Goal: Task Accomplishment & Management: Complete application form

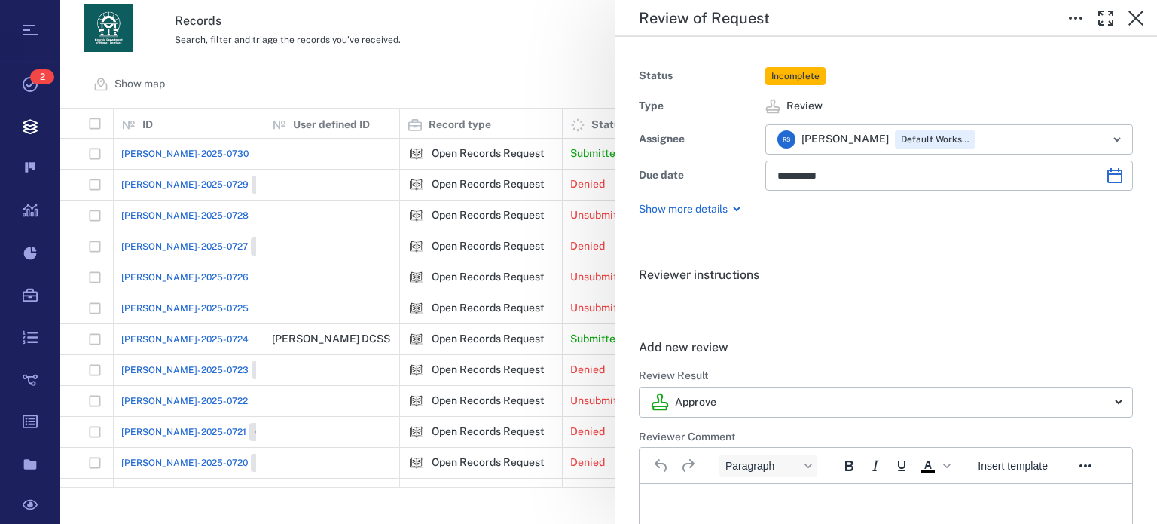
scroll to position [367, 1085]
click at [655, 14] on icon "button" at bounding box center [1135, 18] width 15 height 15
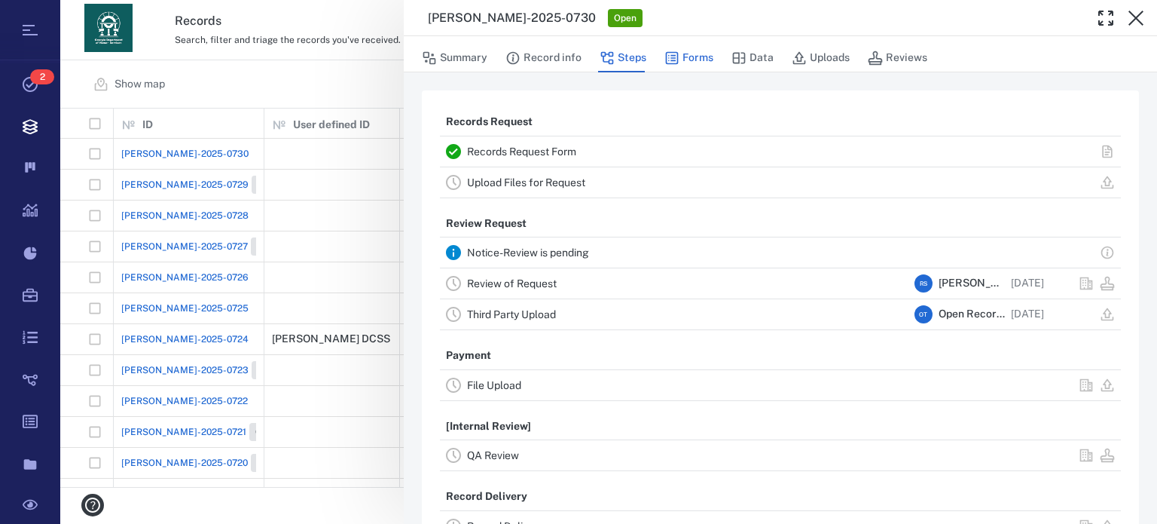
click at [655, 62] on button "Forms" at bounding box center [688, 58] width 49 height 29
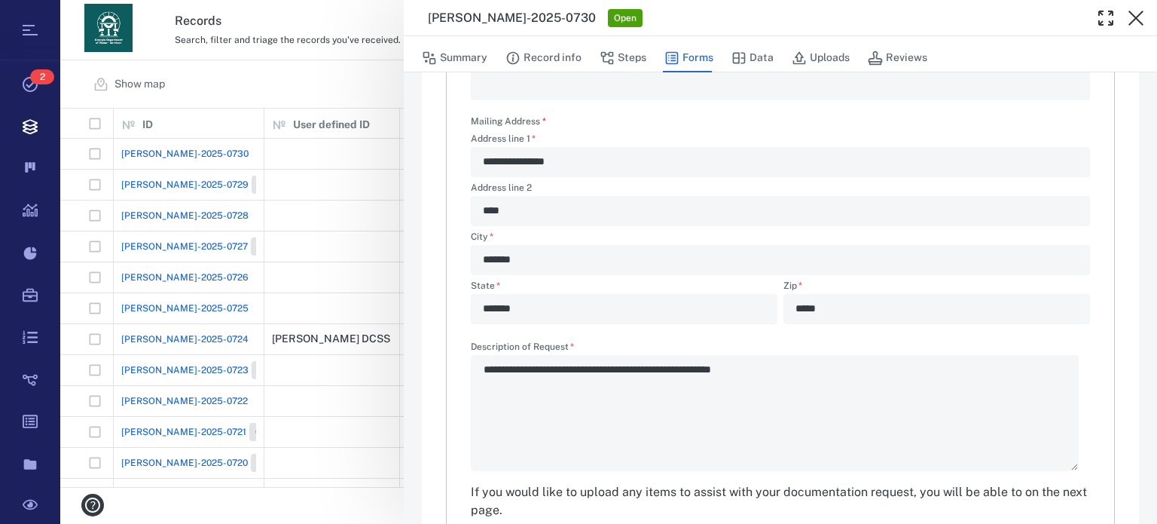
scroll to position [441, 0]
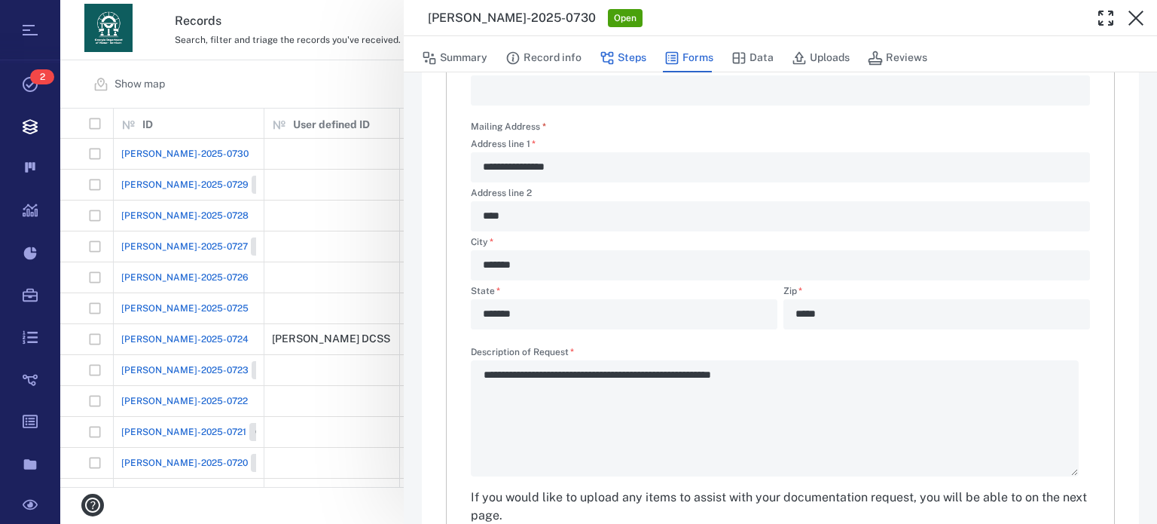
click at [627, 60] on button "Steps" at bounding box center [623, 58] width 47 height 29
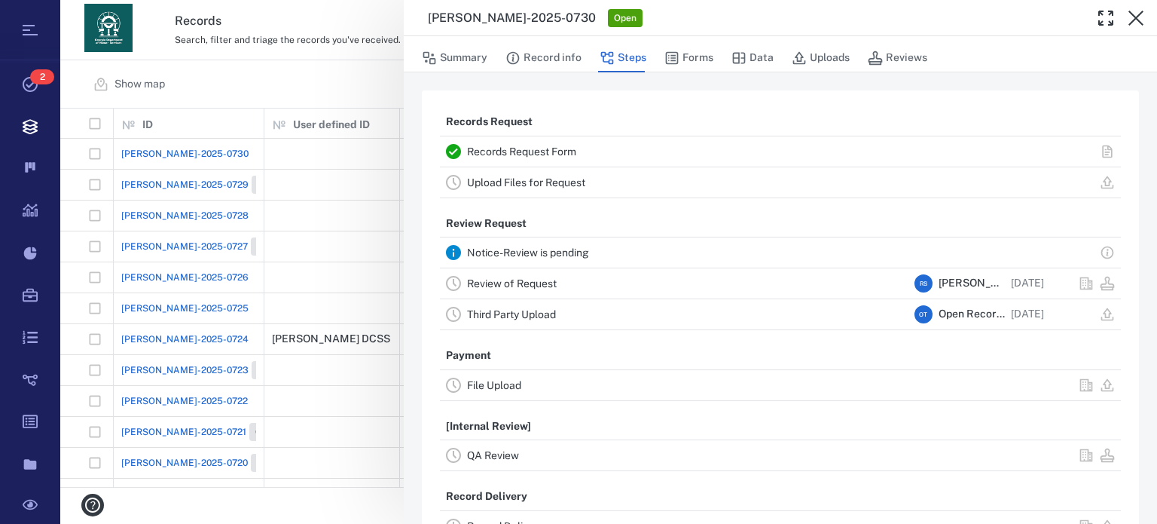
click at [537, 283] on link "Review of Request" at bounding box center [512, 283] width 90 height 12
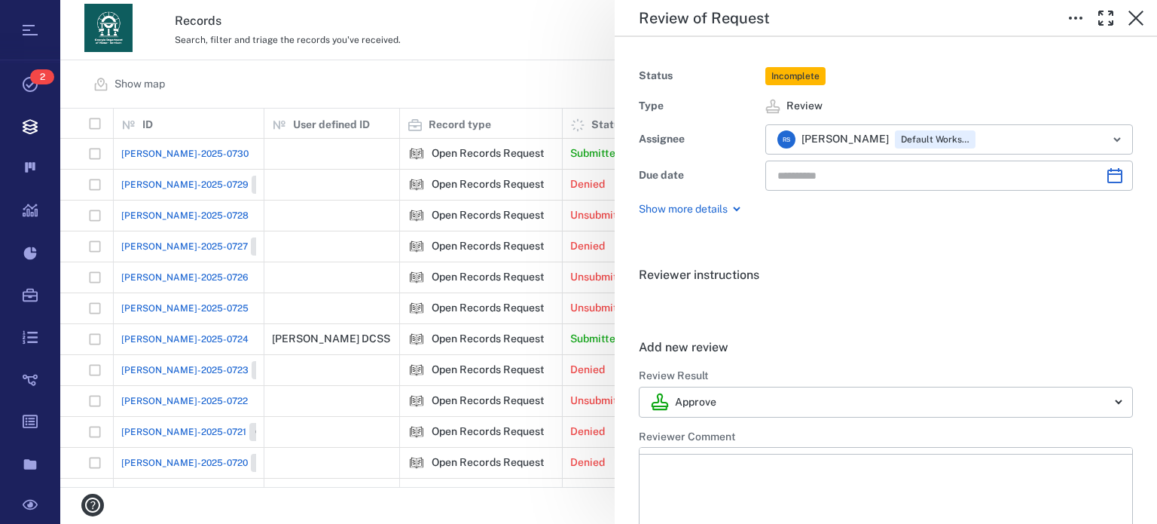
type input "**********"
click at [655, 395] on body "Tasks 2 Records Boards Dashboard Reports Record types Guide steps Rules Form bu…" at bounding box center [578, 262] width 1157 height 524
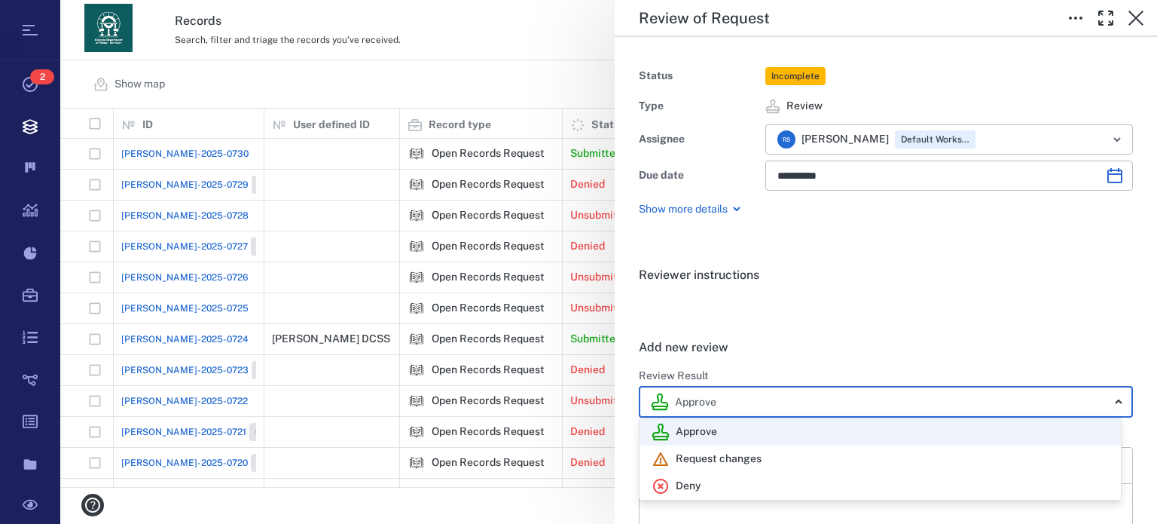
click at [655, 490] on div "Deny" at bounding box center [880, 486] width 457 height 18
type input "******"
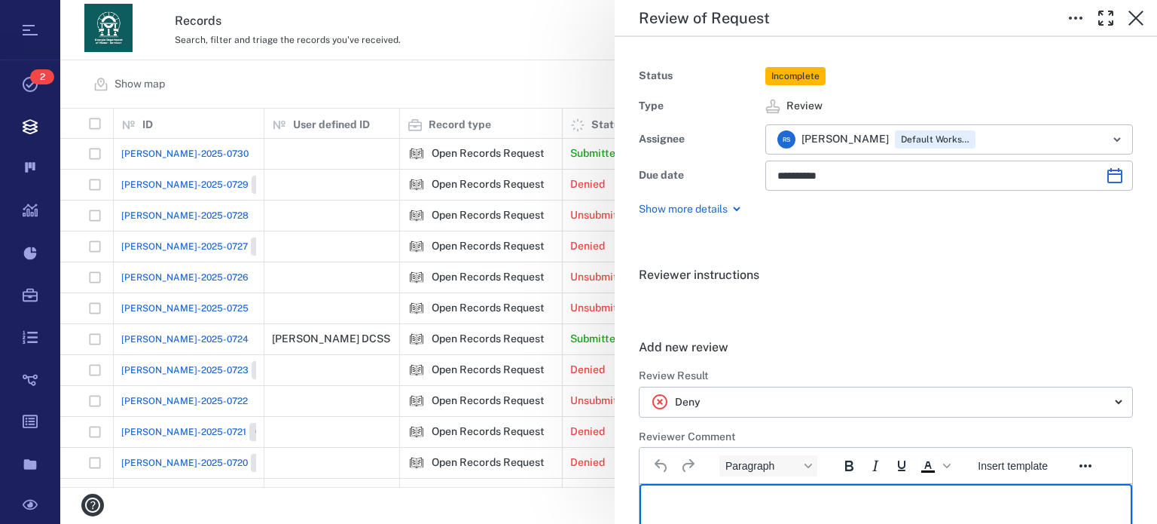
click at [655, 502] on p "Rich Text Area. Press ALT-0 for help." at bounding box center [885, 503] width 467 height 14
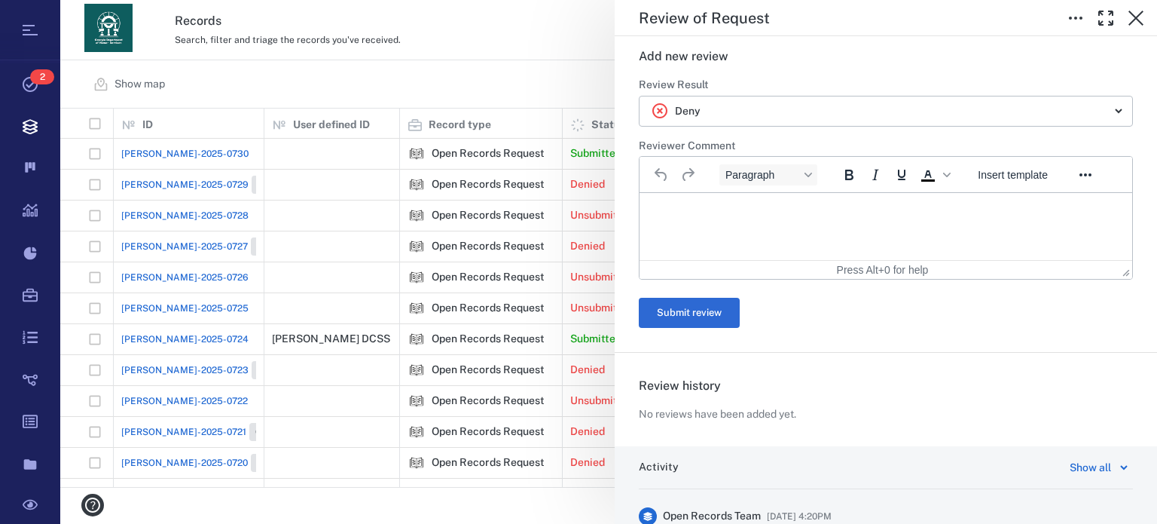
scroll to position [351, 0]
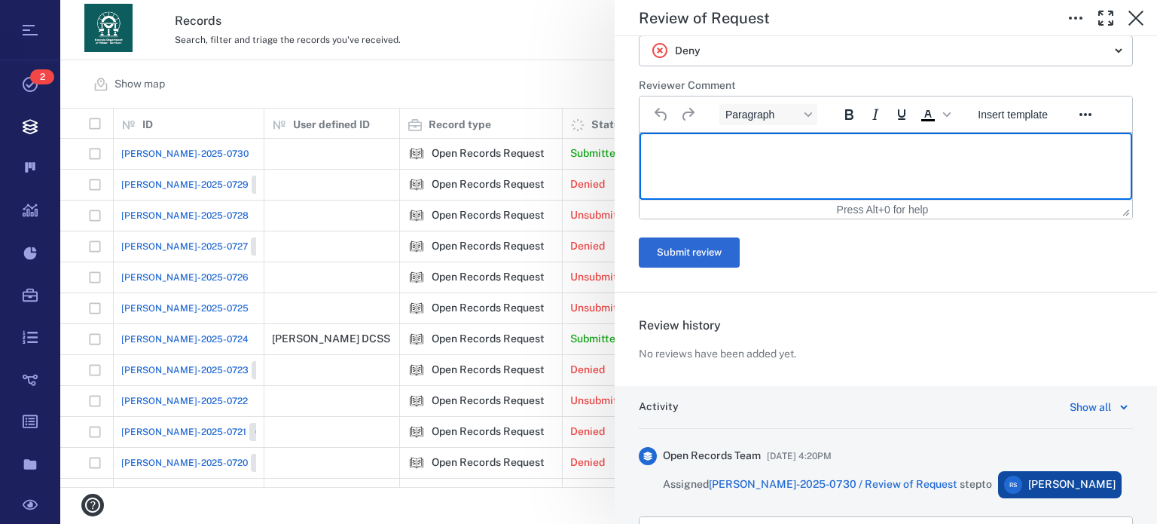
click at [655, 148] on p "Rich Text Area. Press ALT-0 for help." at bounding box center [885, 152] width 467 height 14
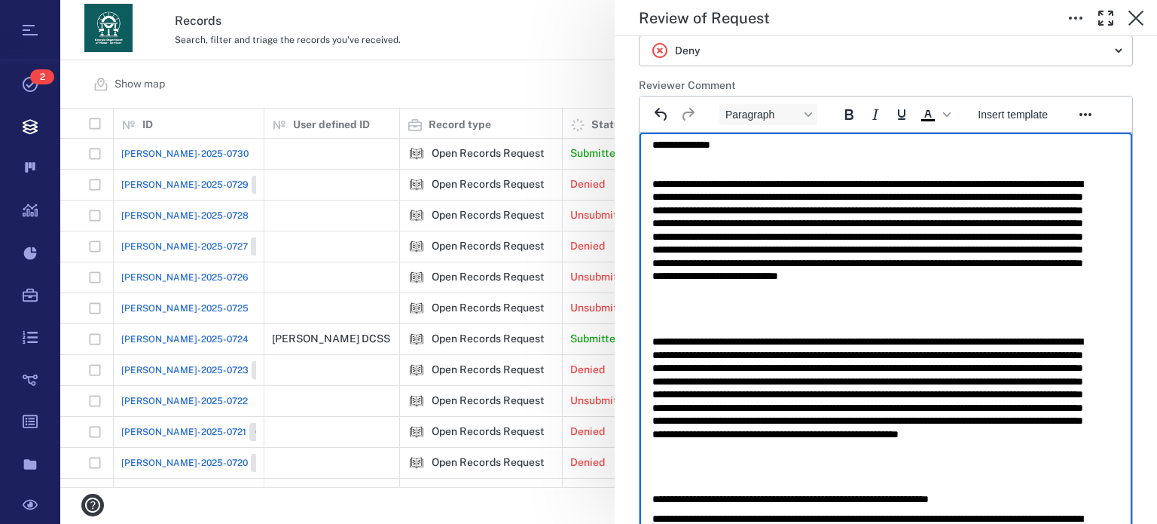
scroll to position [0, 0]
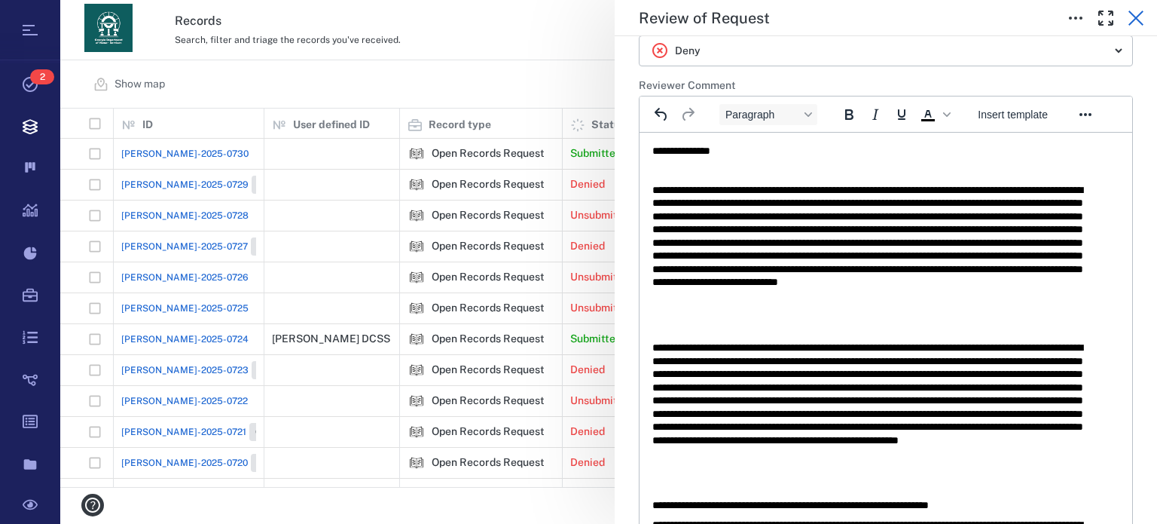
click at [655, 15] on icon "button" at bounding box center [1135, 18] width 15 height 15
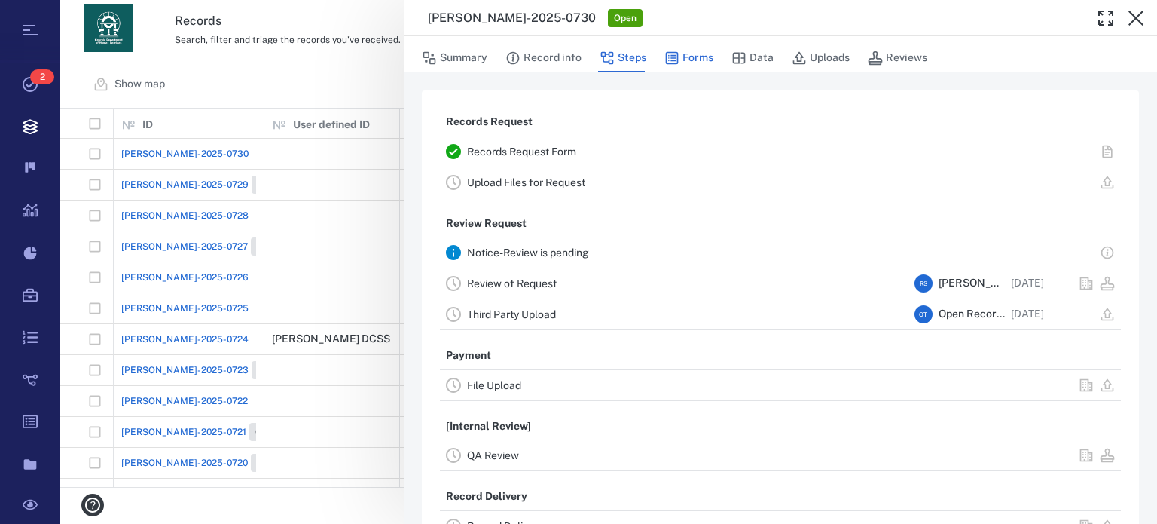
click at [655, 50] on button "Forms" at bounding box center [688, 58] width 49 height 29
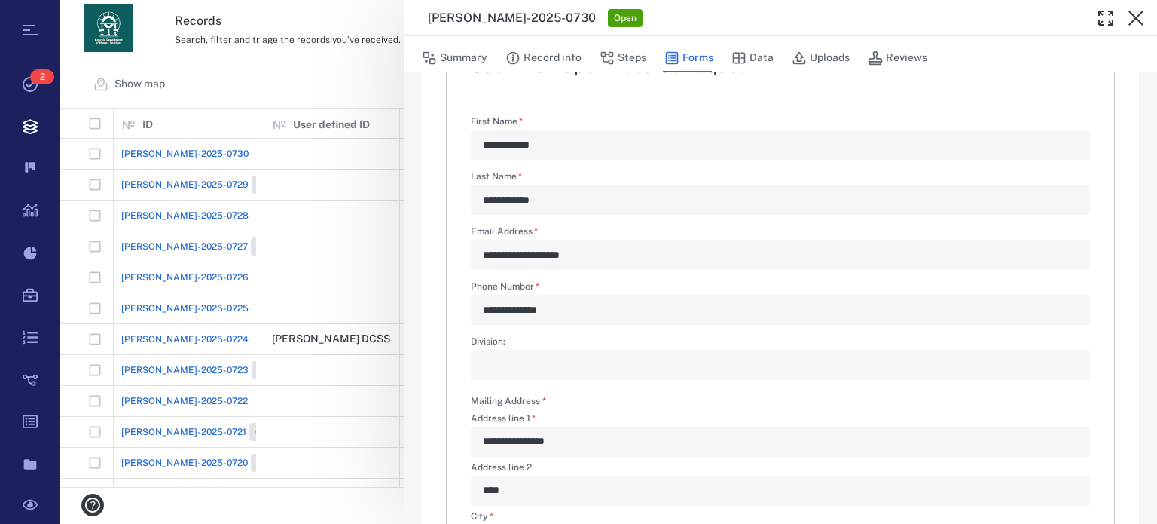
scroll to position [164, 0]
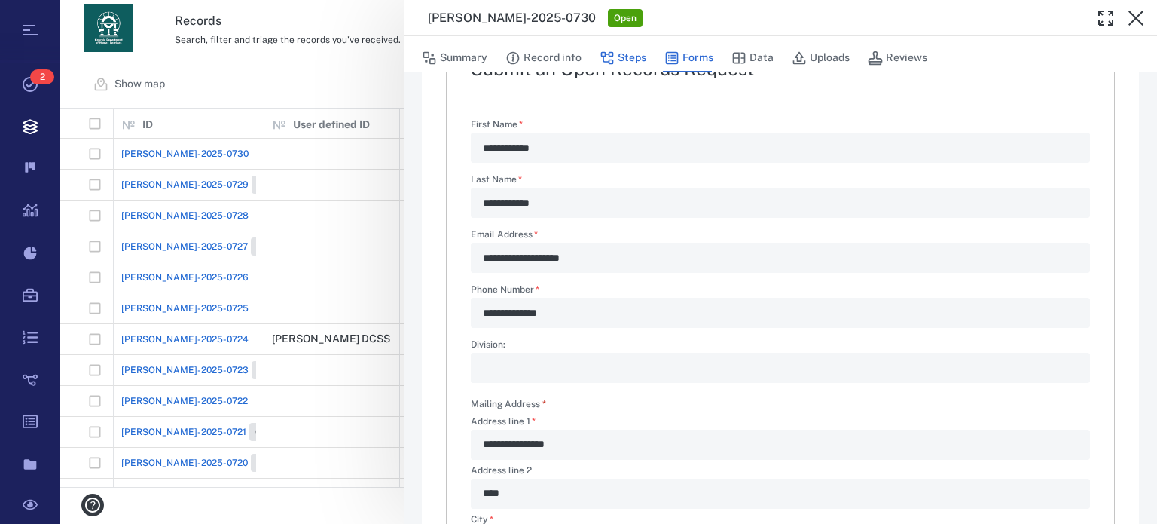
click at [624, 51] on button "Steps" at bounding box center [623, 58] width 47 height 29
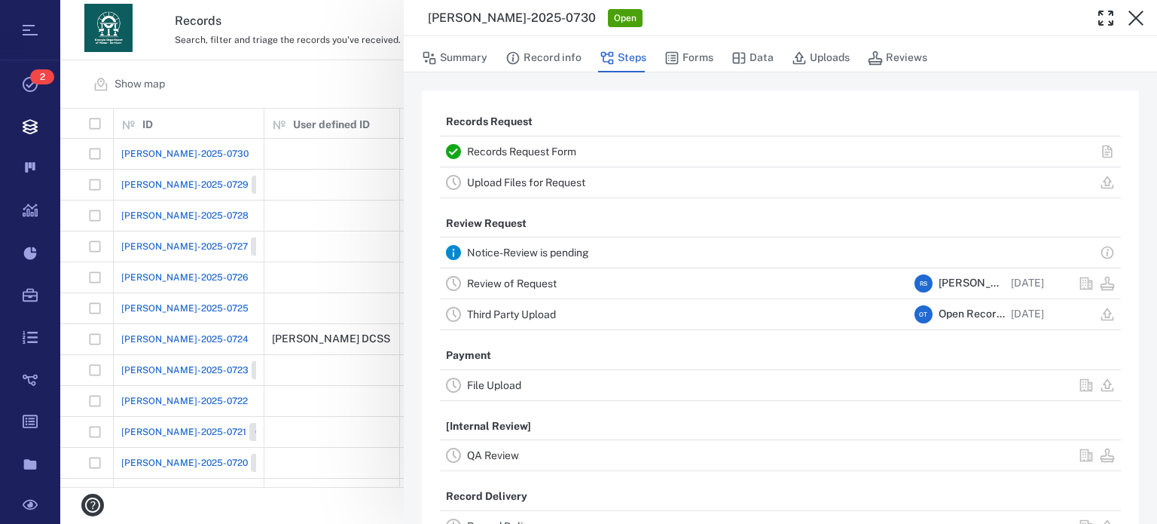
click at [524, 277] on link "Review of Request" at bounding box center [512, 283] width 90 height 12
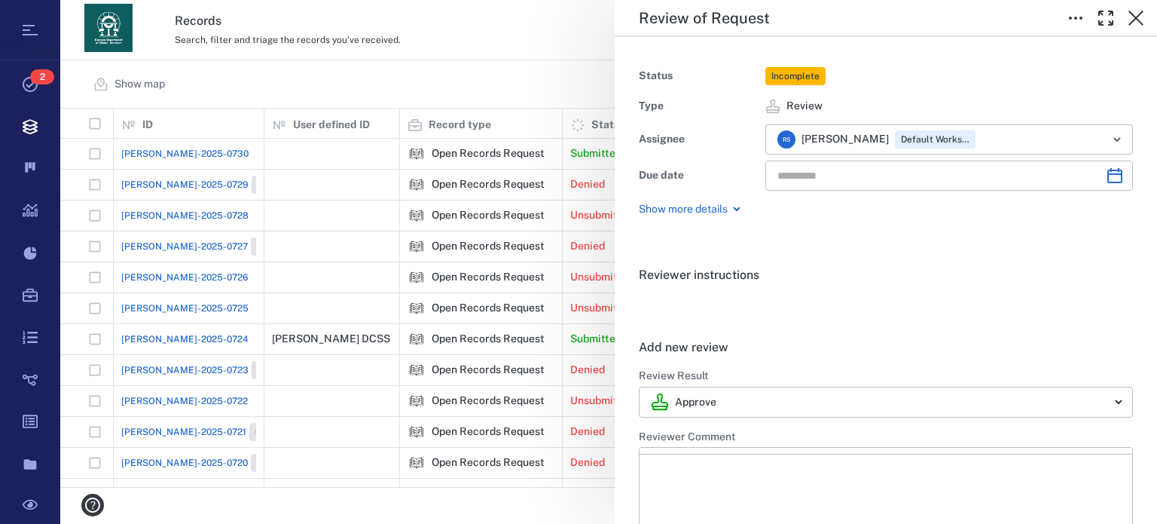
type input "**********"
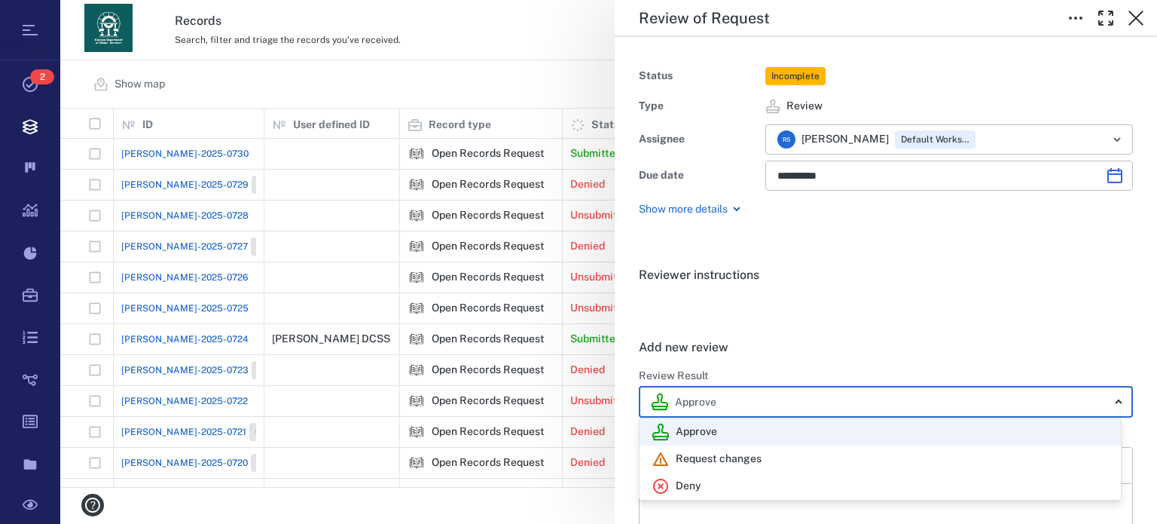
click at [655, 399] on body "Tasks 2 Records Boards Dashboard Reports Record types Guide steps Rules Form bu…" at bounding box center [578, 262] width 1157 height 524
click at [655, 486] on div "Deny" at bounding box center [880, 486] width 457 height 18
type input "******"
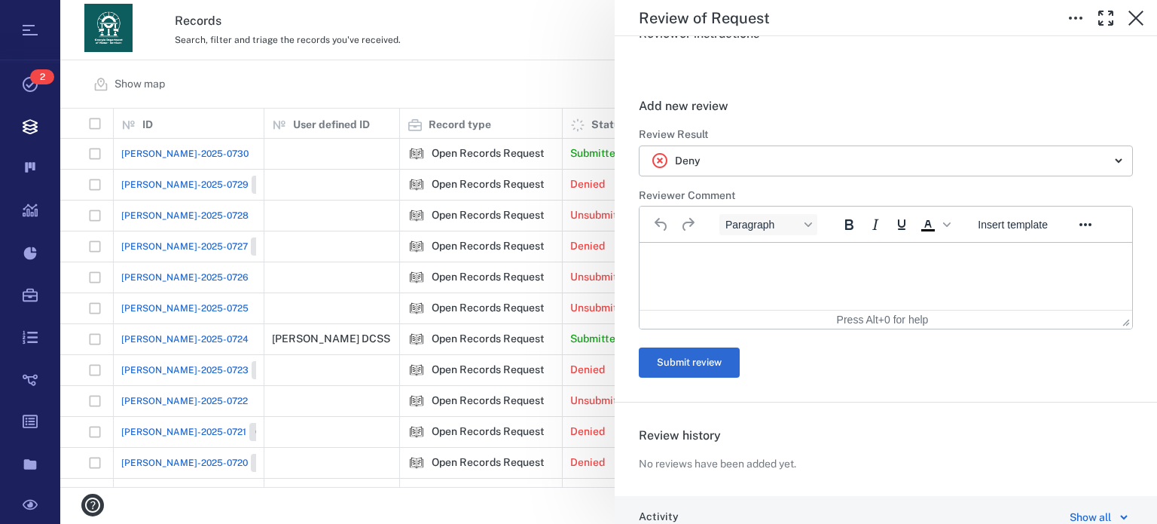
scroll to position [301, 0]
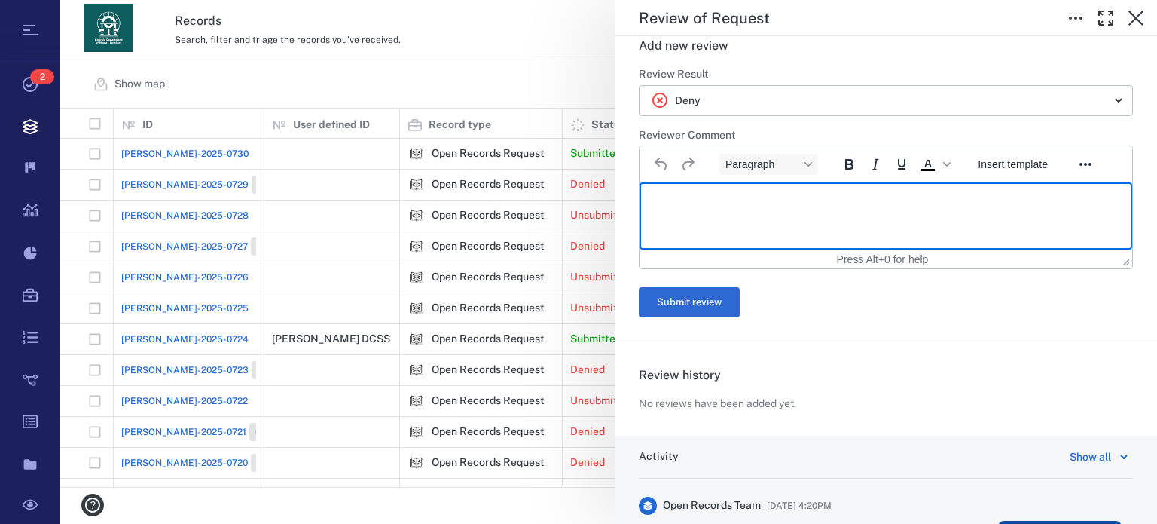
click at [655, 215] on html at bounding box center [886, 201] width 493 height 38
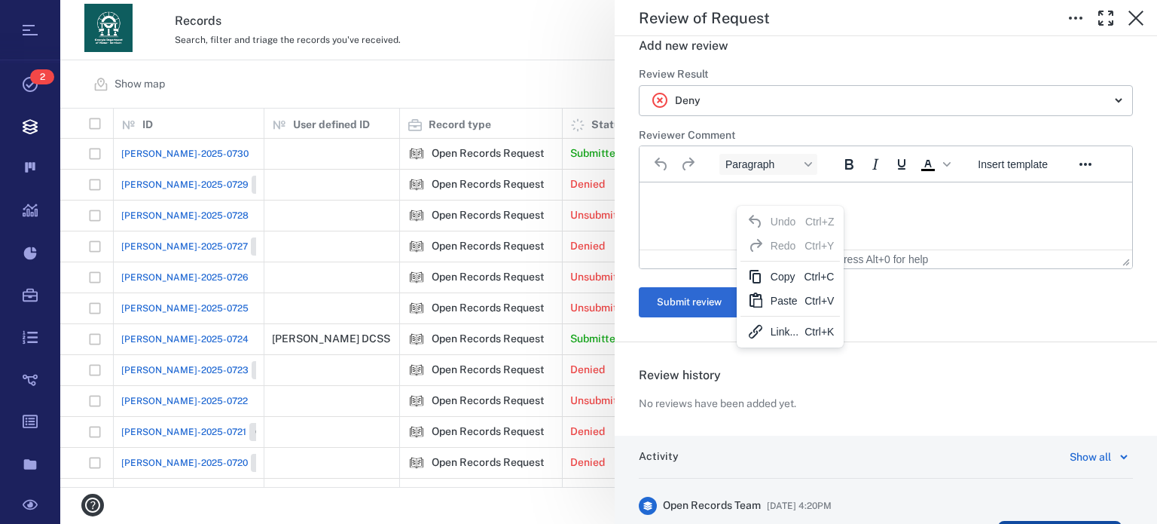
click at [655, 215] on html at bounding box center [886, 201] width 493 height 38
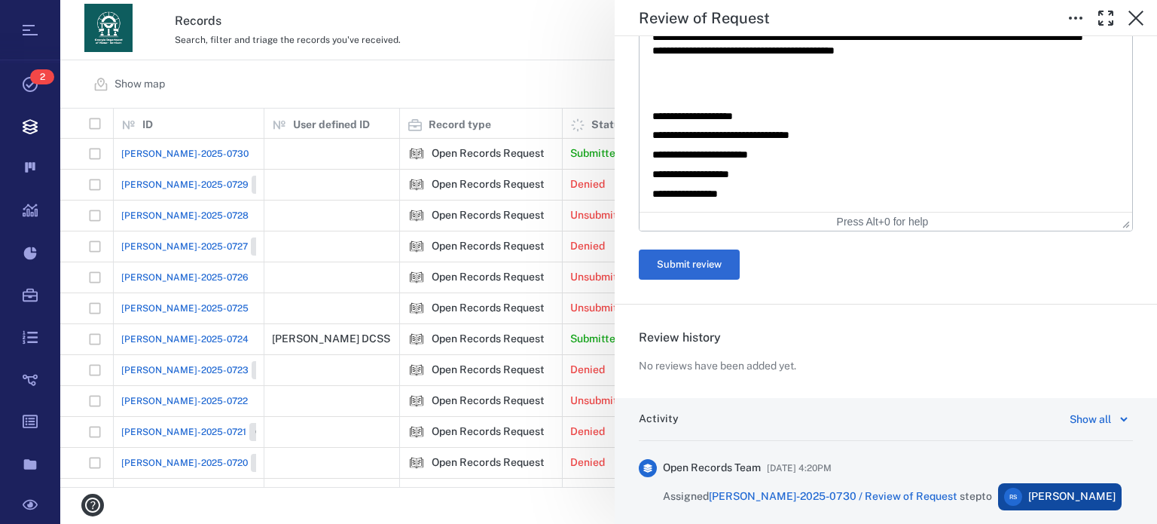
scroll to position [798, 0]
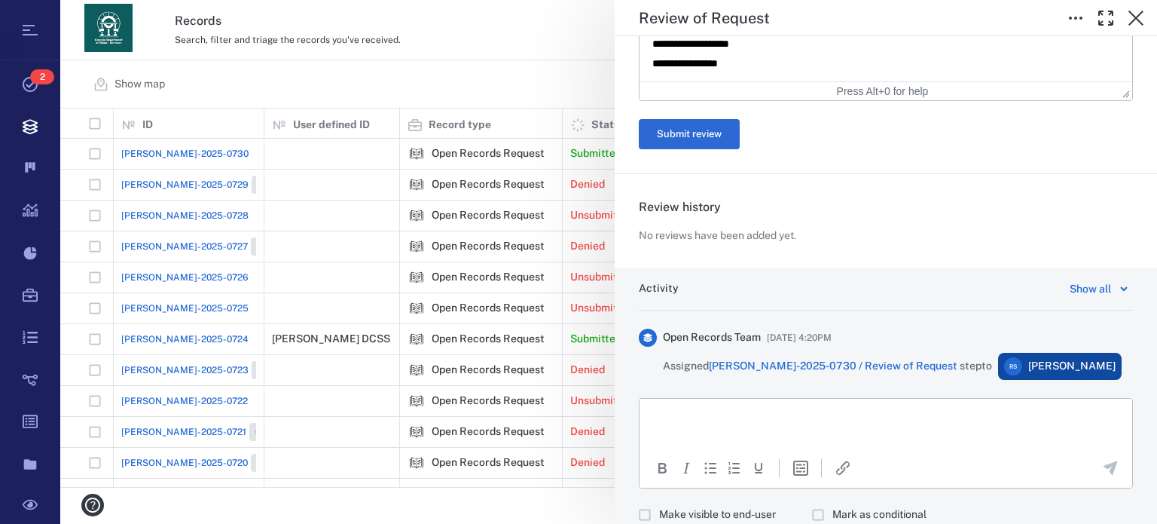
click at [655, 426] on html at bounding box center [886, 417] width 493 height 38
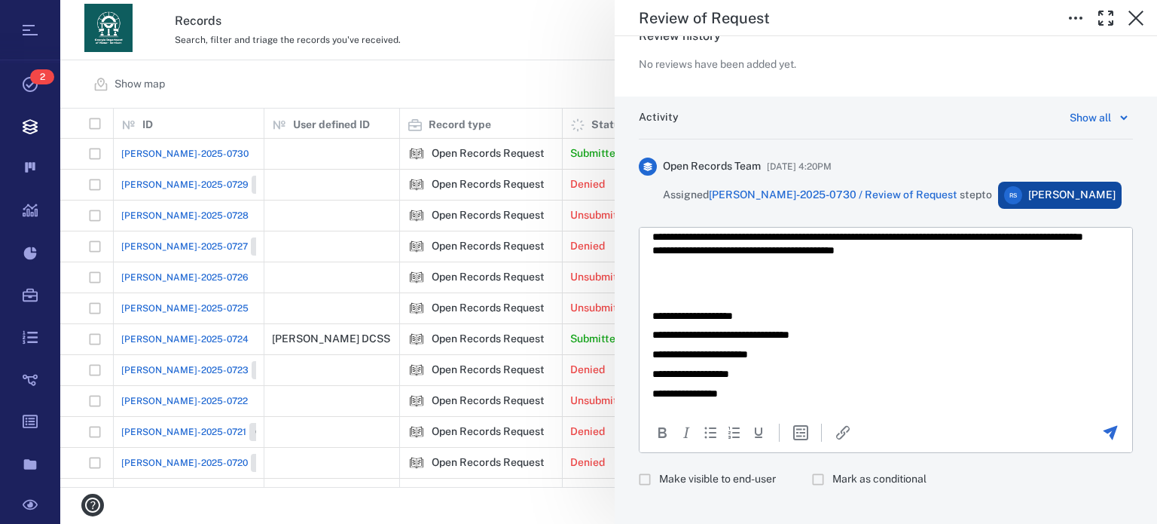
scroll to position [986, 0]
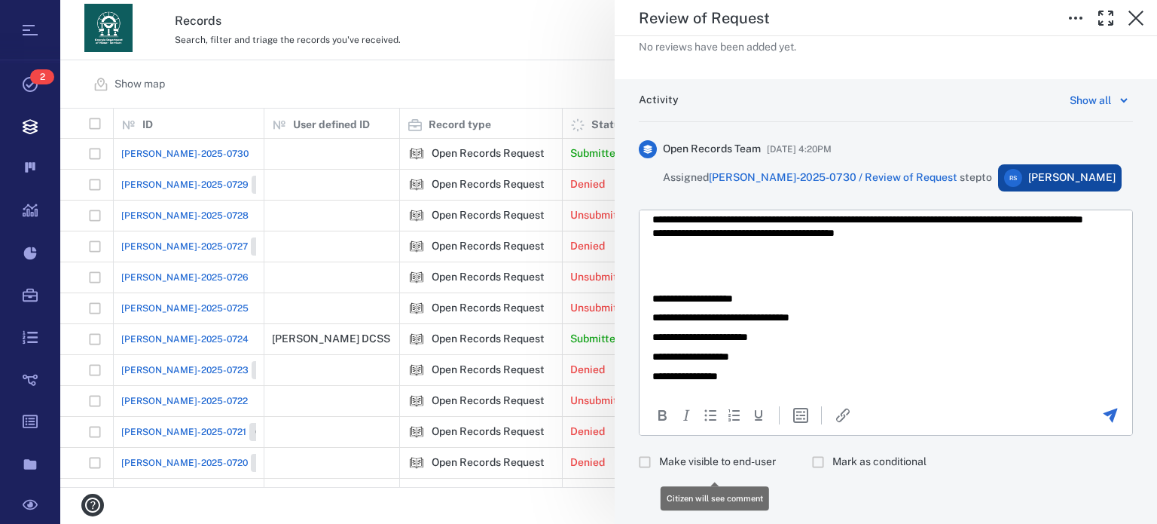
click at [655, 460] on span "Make visible to end-user" at bounding box center [717, 461] width 117 height 15
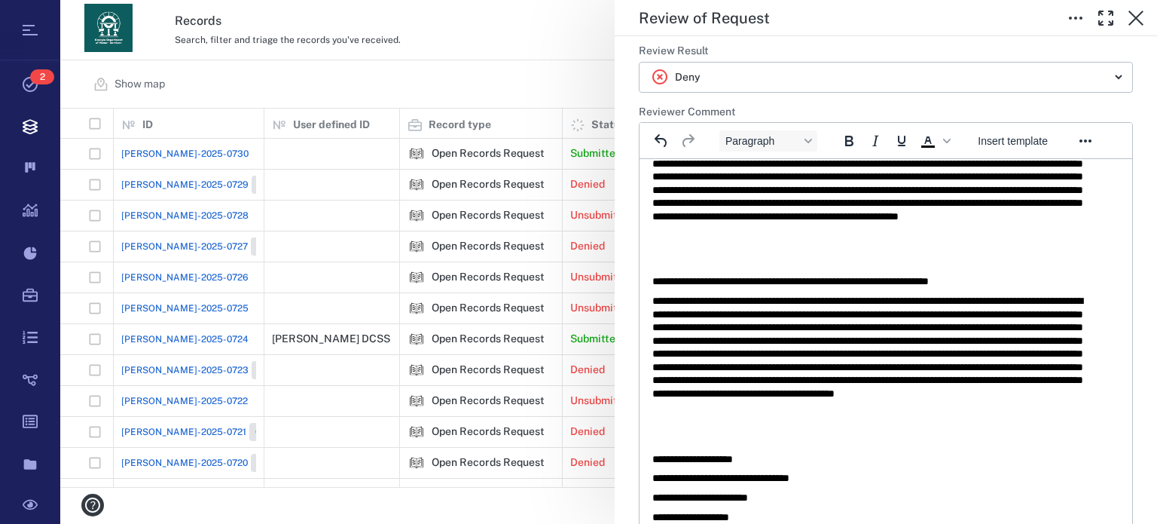
scroll to position [442, 0]
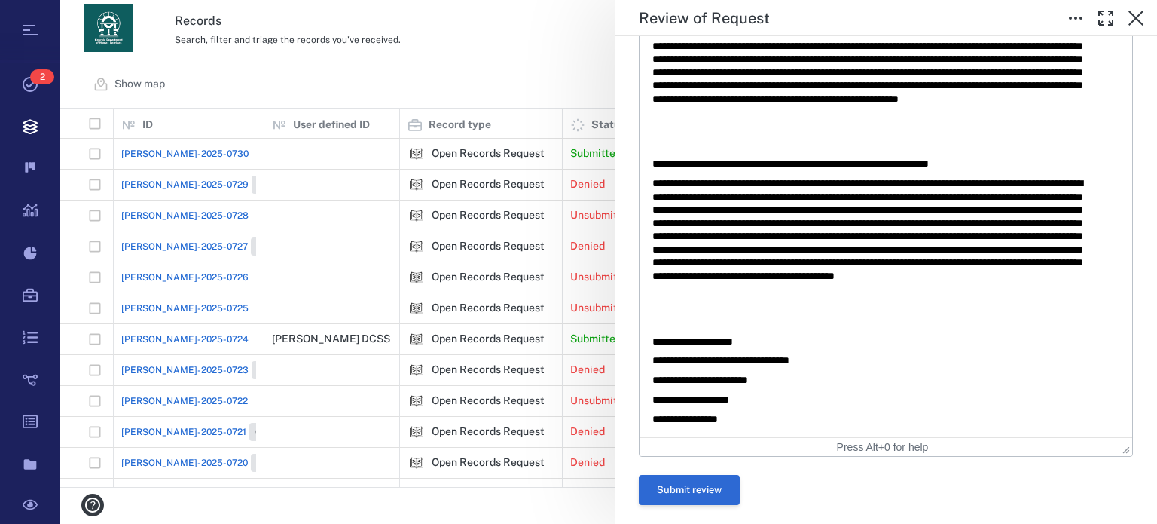
click at [655, 481] on button "Submit review" at bounding box center [689, 490] width 101 height 30
